Goal: Transaction & Acquisition: Book appointment/travel/reservation

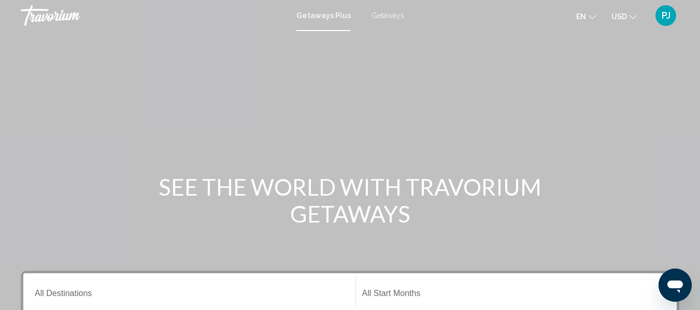
drag, startPoint x: 183, startPoint y: 278, endPoint x: 185, endPoint y: 291, distance: 13.6
click at [185, 289] on div "Destination All Destinations" at bounding box center [189, 292] width 309 height 33
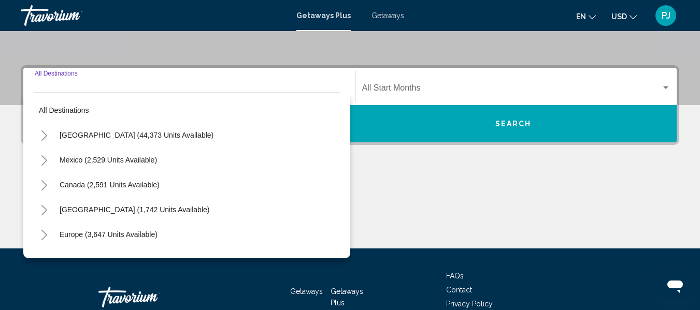
scroll to position [237, 0]
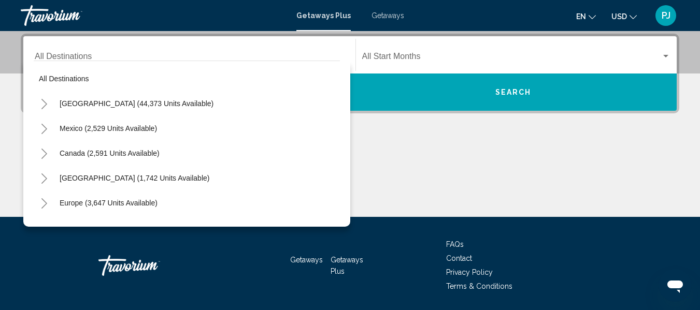
click at [385, 155] on div "Main content" at bounding box center [350, 178] width 659 height 78
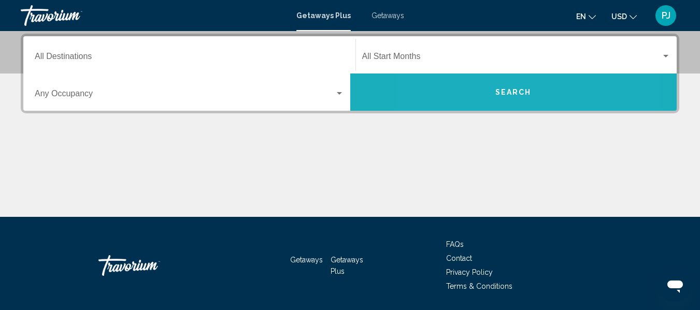
click at [471, 97] on button "Search" at bounding box center [513, 92] width 327 height 37
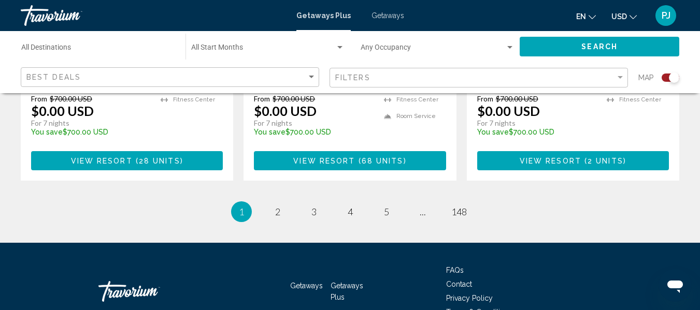
scroll to position [1774, 0]
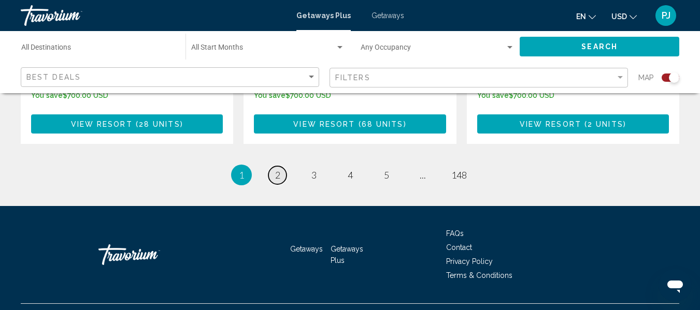
click at [274, 166] on link "page 2" at bounding box center [277, 175] width 18 height 18
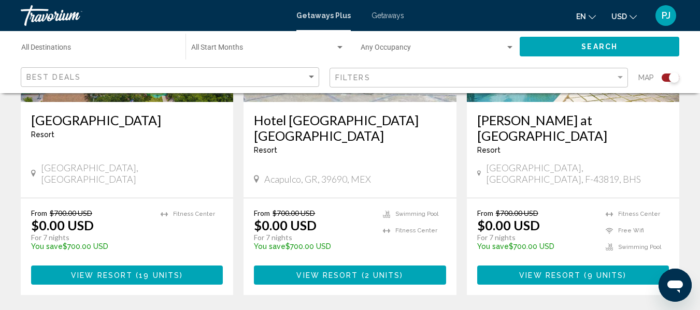
scroll to position [1758, 0]
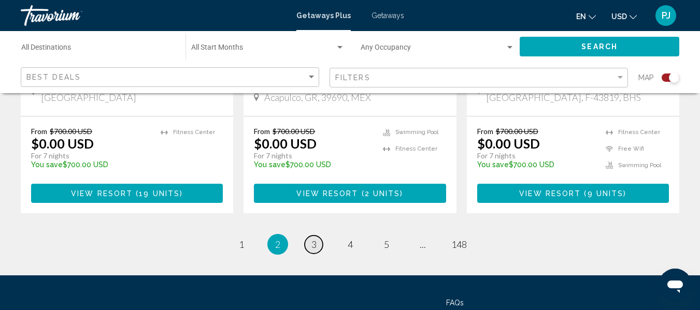
click at [313, 239] on span "3" at bounding box center [313, 244] width 5 height 11
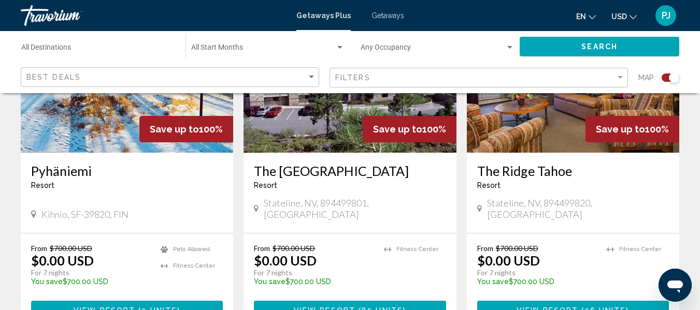
scroll to position [1682, 0]
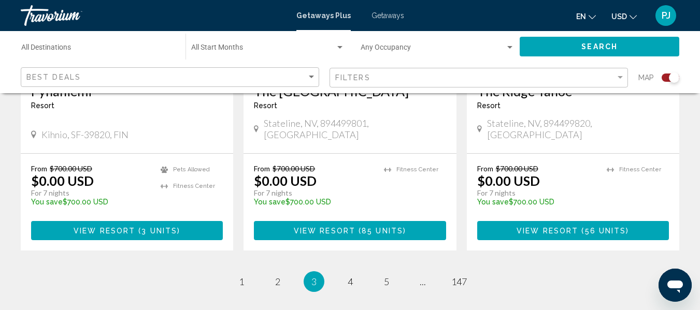
click at [355, 273] on link "page 4" at bounding box center [350, 282] width 18 height 18
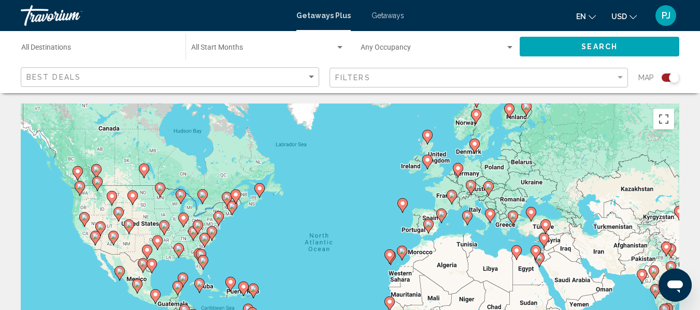
scroll to position [328, 0]
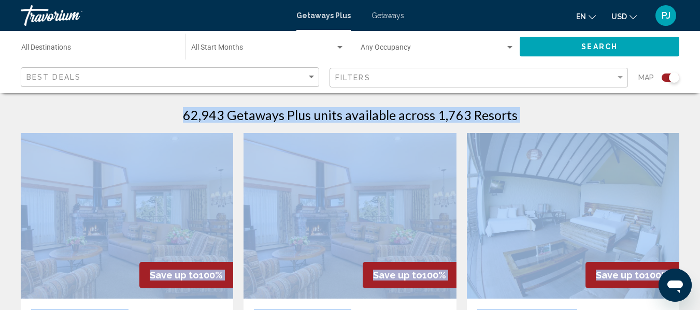
click at [562, 121] on div "62,943 Getaways Plus units available across 1,763 Resorts" at bounding box center [350, 115] width 659 height 16
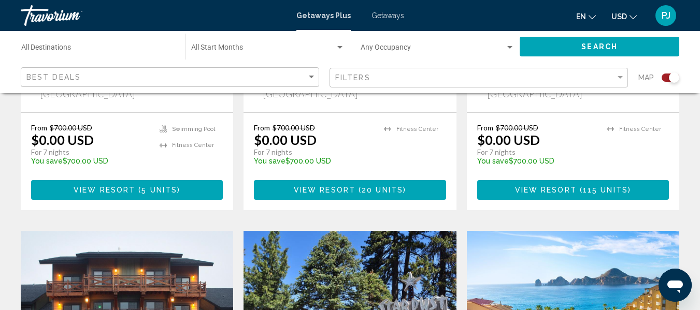
scroll to position [1060, 0]
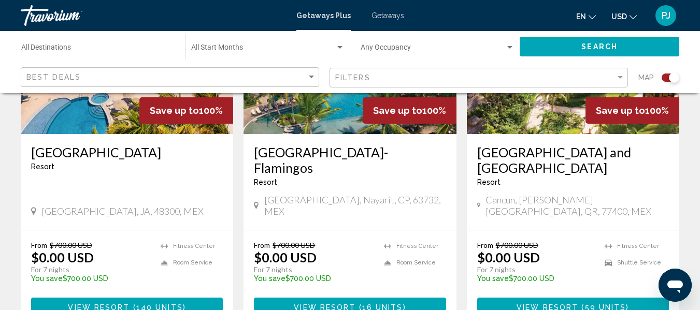
scroll to position [1661, 0]
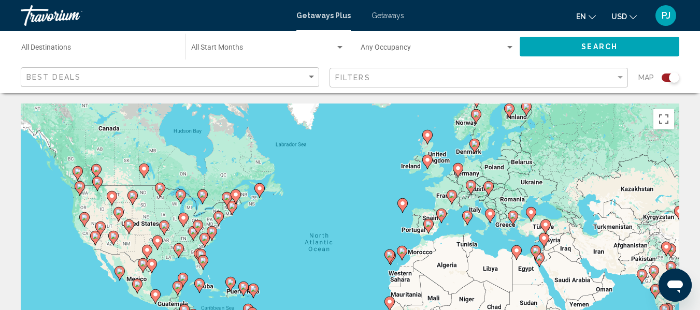
click at [202, 263] on image "Main content" at bounding box center [203, 261] width 6 height 6
click at [202, 263] on div "To activate drag with keyboard, press Alt + Enter. Once in keyboard drag state,…" at bounding box center [350, 259] width 659 height 311
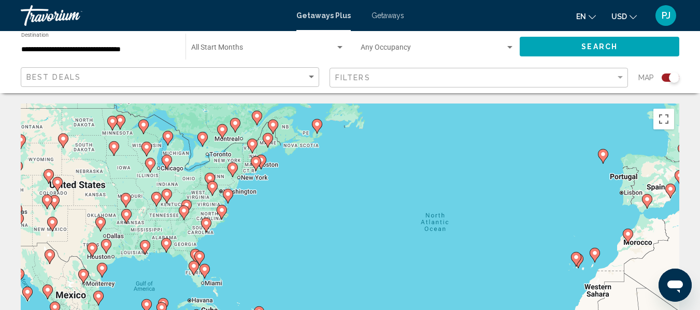
click at [207, 286] on div "To activate drag with keyboard, press Alt + Enter. Once in keyboard drag state,…" at bounding box center [350, 259] width 659 height 311
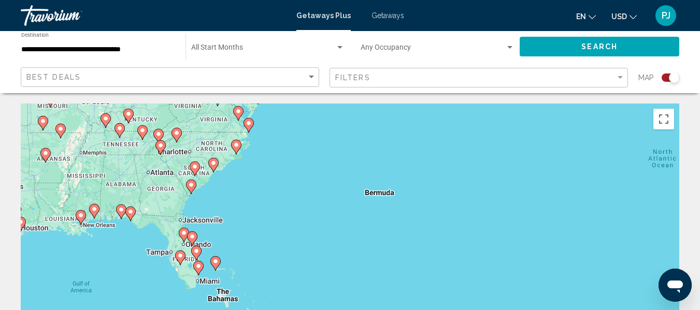
click at [206, 285] on div "To activate drag with keyboard, press Alt + Enter. Once in keyboard drag state,…" at bounding box center [350, 259] width 659 height 311
click at [195, 287] on div "To activate drag with keyboard, press Alt + Enter. Once in keyboard drag state,…" at bounding box center [350, 259] width 659 height 311
click at [196, 284] on div "To activate drag with keyboard, press Alt + Enter. Once in keyboard drag state,…" at bounding box center [350, 259] width 659 height 311
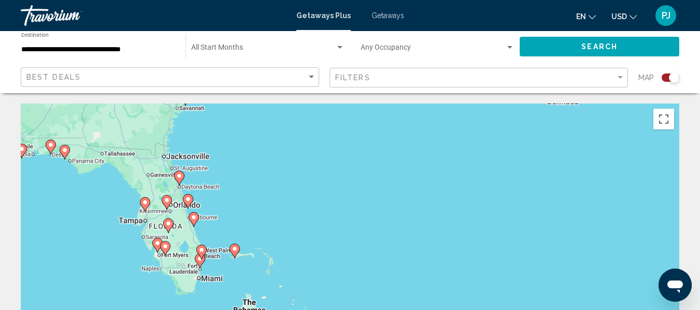
click at [195, 276] on div "To activate drag with keyboard, press Alt + Enter. Once in keyboard drag state,…" at bounding box center [350, 259] width 659 height 311
click at [195, 274] on div "To activate drag with keyboard, press Alt + Enter. Once in keyboard drag state,…" at bounding box center [350, 259] width 659 height 311
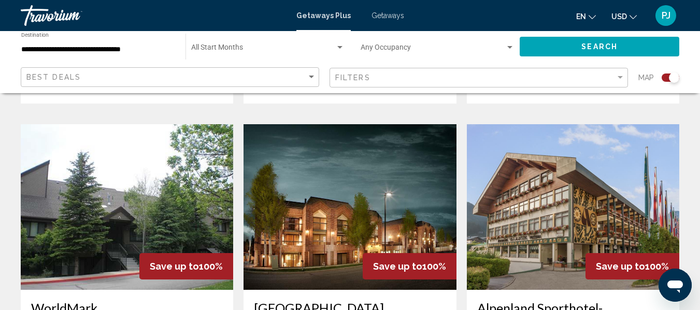
scroll to position [1762, 0]
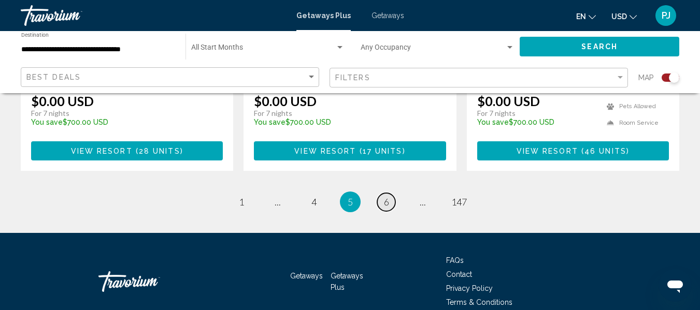
click at [391, 193] on link "page 6" at bounding box center [386, 202] width 18 height 18
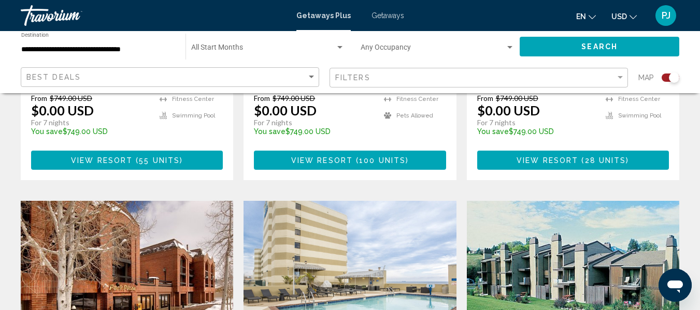
scroll to position [1762, 0]
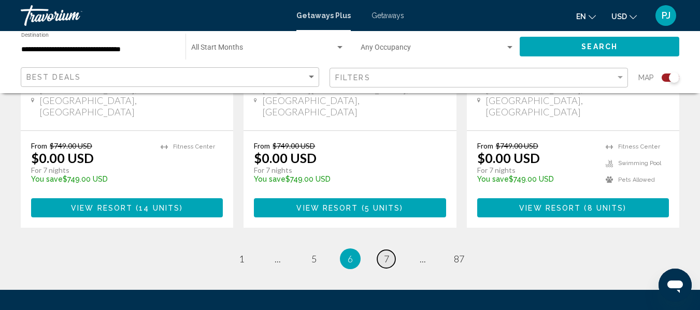
click at [391, 250] on link "page 7" at bounding box center [386, 259] width 18 height 18
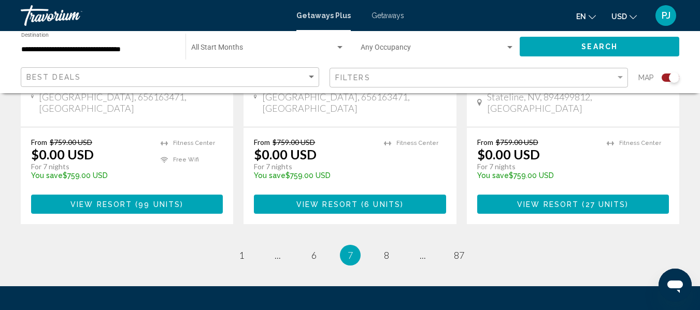
scroll to position [1747, 0]
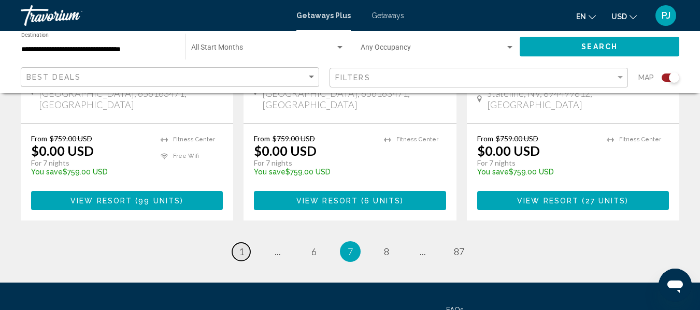
click at [242, 246] on span "1" at bounding box center [241, 251] width 5 height 11
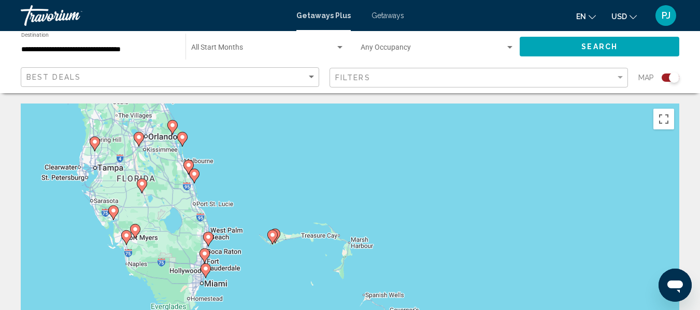
click at [224, 288] on div "To activate drag with keyboard, press Alt + Enter. Once in keyboard drag state,…" at bounding box center [350, 259] width 659 height 311
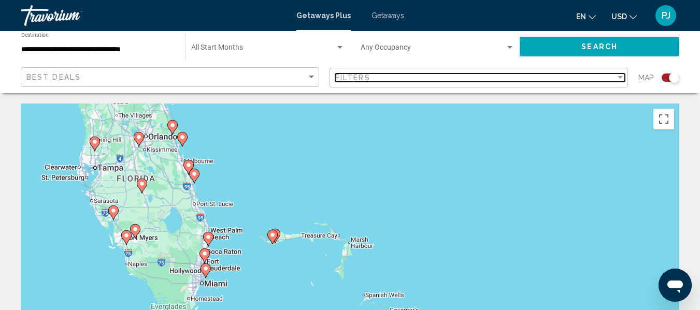
click at [618, 80] on div "Filter" at bounding box center [620, 78] width 9 height 8
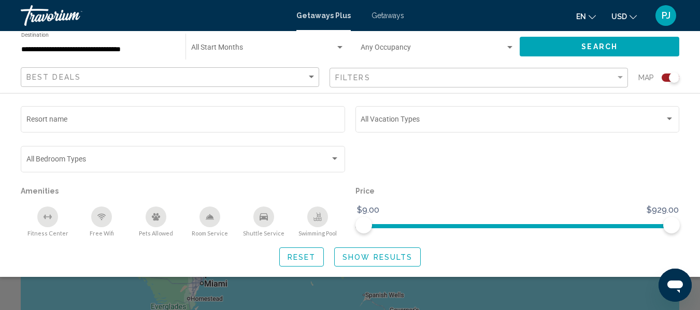
click at [672, 79] on div "Search widget" at bounding box center [674, 78] width 10 height 10
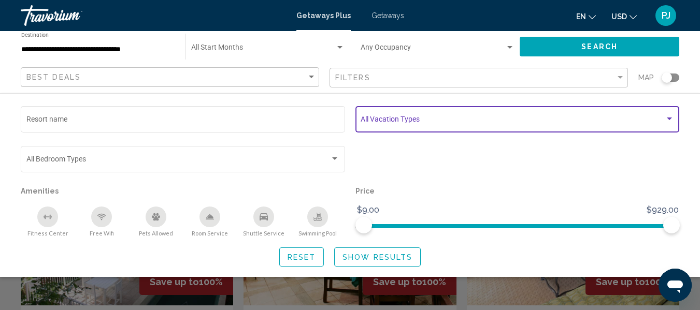
click at [668, 120] on div "Search widget" at bounding box center [669, 119] width 5 height 3
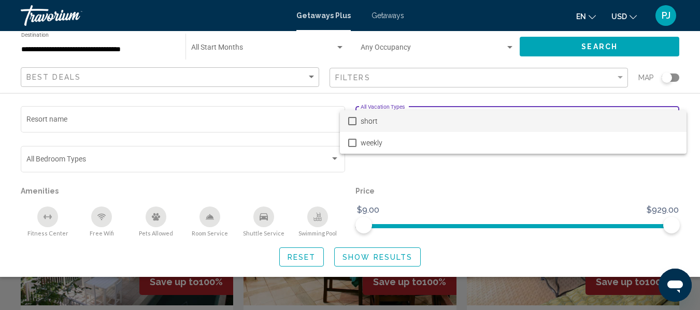
click at [264, 142] on div at bounding box center [350, 155] width 700 height 310
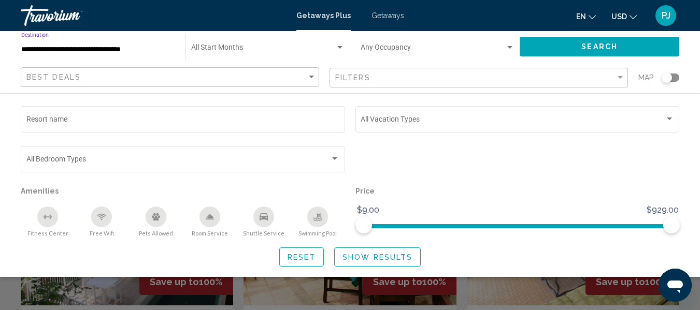
click at [93, 48] on input "**********" at bounding box center [98, 50] width 154 height 8
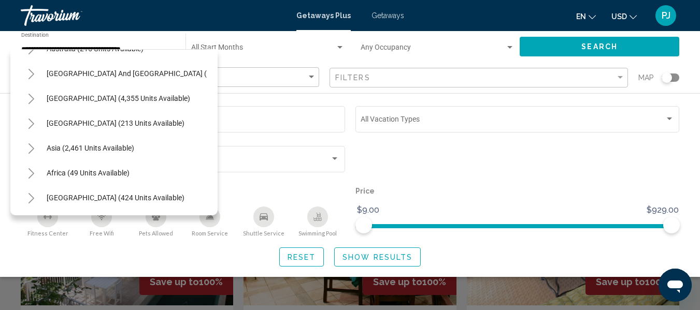
scroll to position [1195, 0]
click at [100, 169] on span "Africa (49 units available)" at bounding box center [88, 173] width 83 height 8
type input "**********"
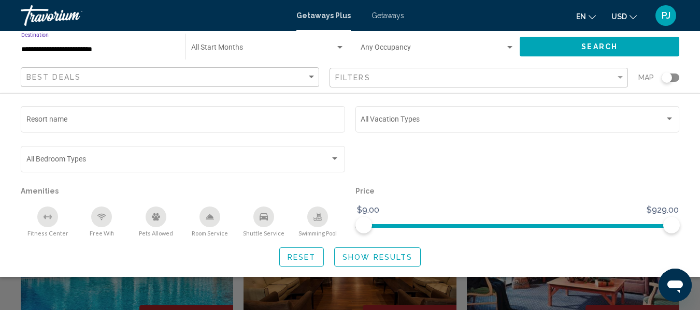
scroll to position [656, 0]
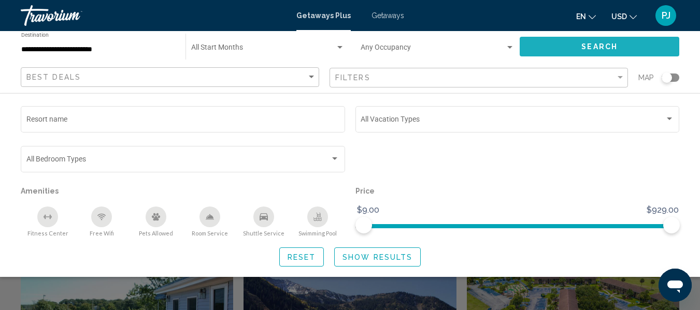
click at [593, 49] on span "Search" at bounding box center [599, 47] width 36 height 8
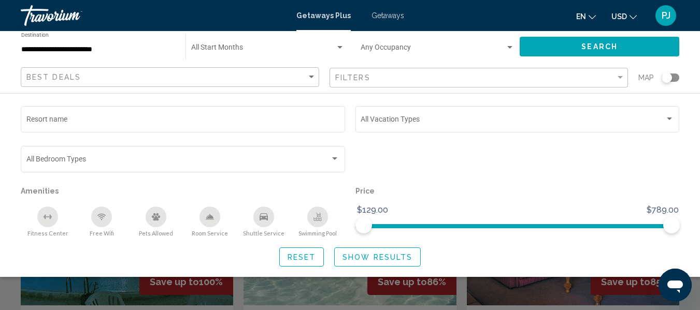
click at [37, 287] on div "Search widget" at bounding box center [350, 232] width 700 height 155
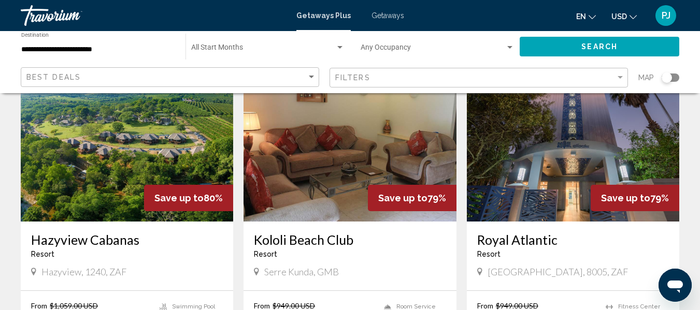
scroll to position [1425, 0]
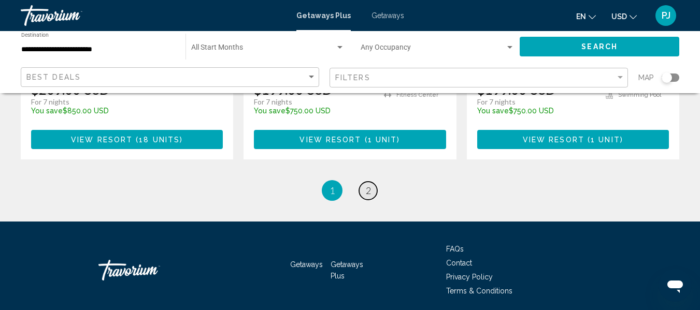
click at [372, 182] on link "page 2" at bounding box center [368, 191] width 18 height 18
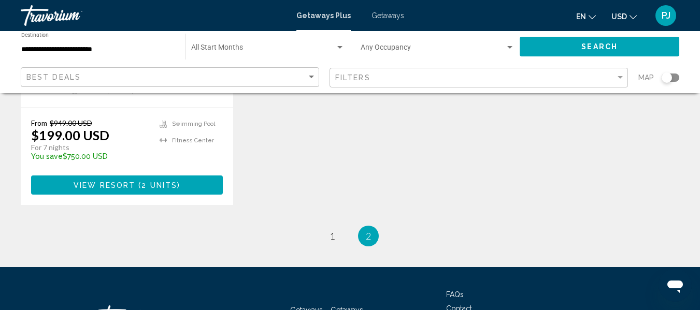
scroll to position [328, 0]
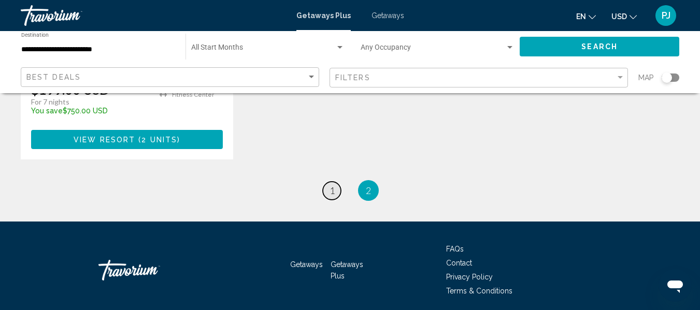
click at [331, 185] on span "1" at bounding box center [332, 190] width 5 height 11
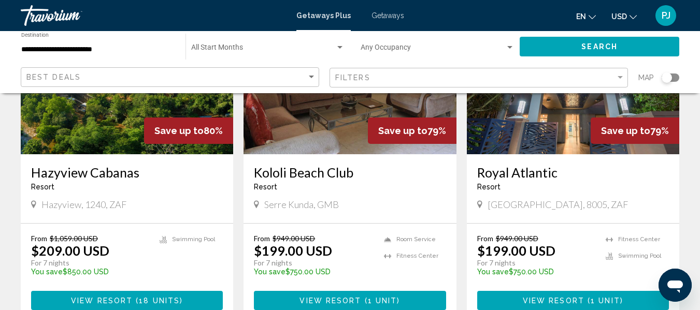
scroll to position [1271, 0]
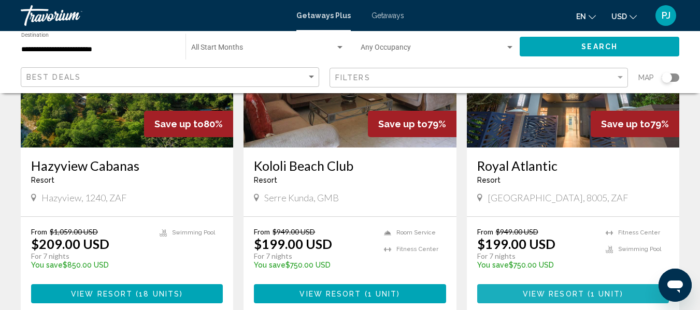
click at [555, 290] on span "View Resort" at bounding box center [554, 294] width 62 height 8
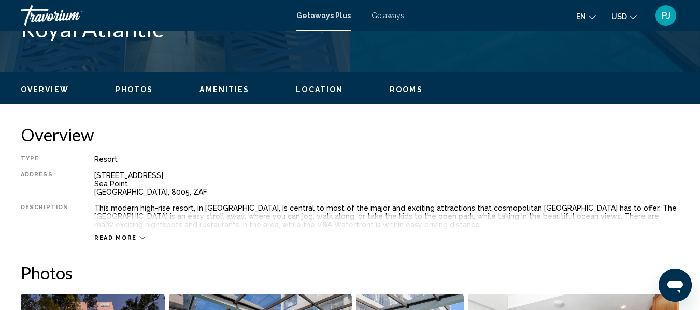
scroll to position [122, 0]
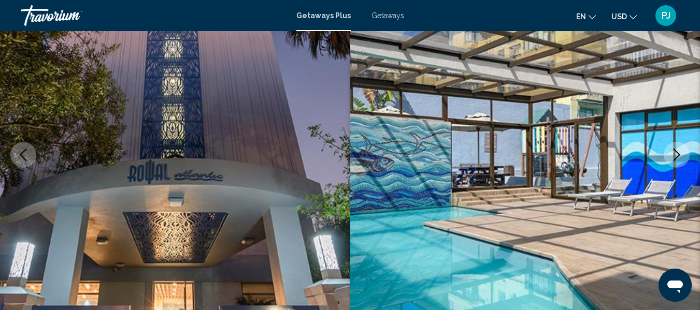
click at [672, 154] on icon "Next image" at bounding box center [676, 155] width 12 height 12
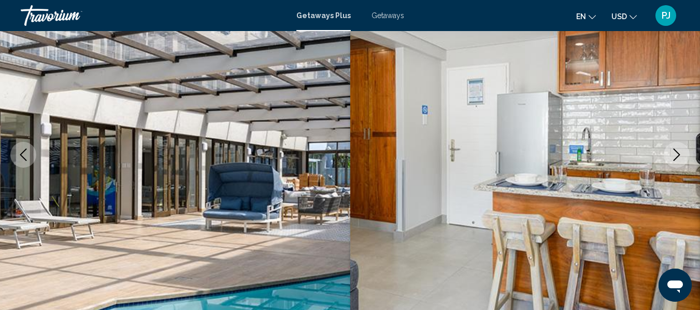
click at [672, 154] on icon "Next image" at bounding box center [676, 155] width 12 height 12
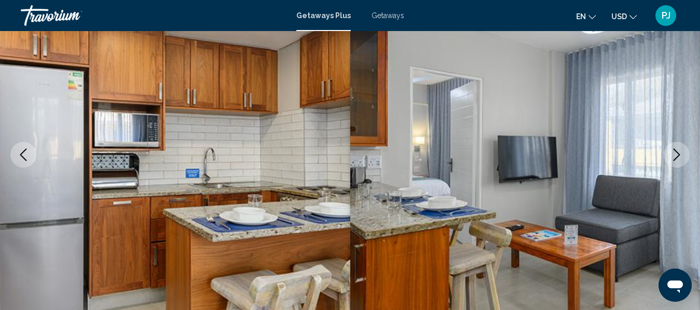
click at [672, 154] on icon "Next image" at bounding box center [676, 155] width 12 height 12
